Goal: Find specific page/section: Find specific page/section

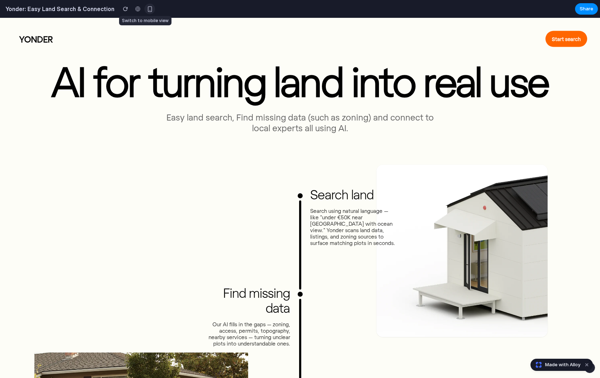
click at [147, 9] on div "button" at bounding box center [150, 9] width 6 height 6
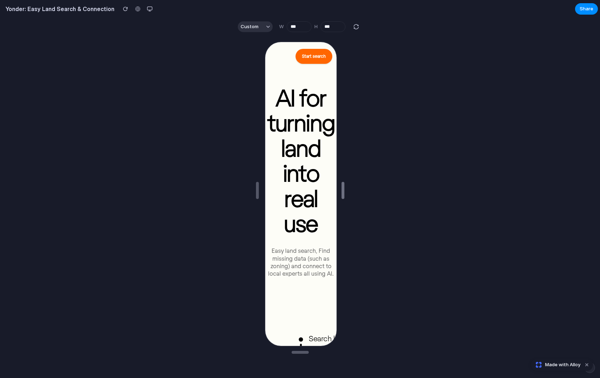
type input "***"
drag, startPoint x: 378, startPoint y: 187, endPoint x: 363, endPoint y: 170, distance: 23.0
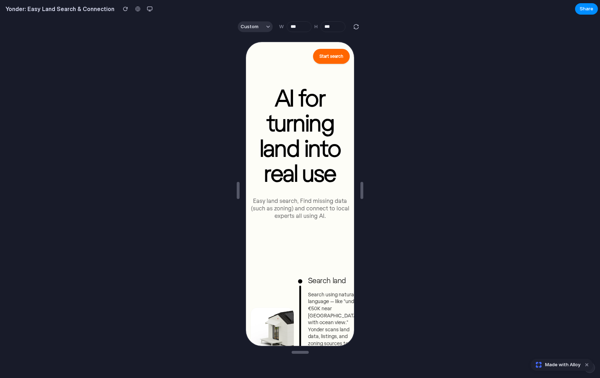
click at [543, 363] on link "Made with Alloy" at bounding box center [556, 364] width 50 height 7
